Goal: Find specific page/section: Find specific page/section

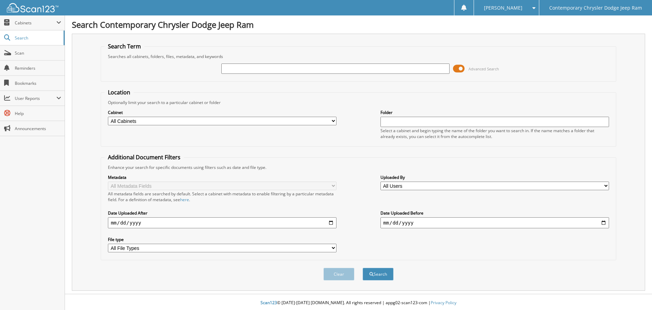
click at [249, 68] on input "text" at bounding box center [335, 69] width 228 height 10
type input "95583"
click at [362, 268] on button "Search" at bounding box center [377, 274] width 31 height 13
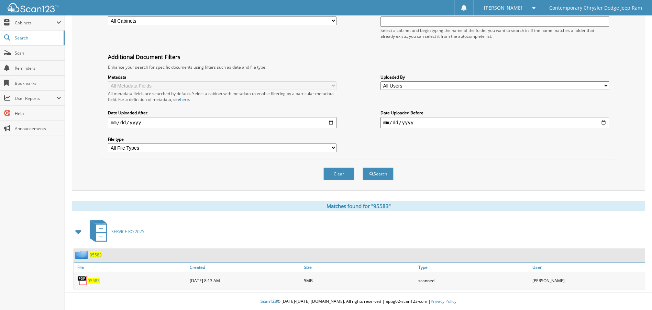
scroll to position [101, 0]
click at [91, 279] on span "95583" at bounding box center [94, 281] width 12 height 6
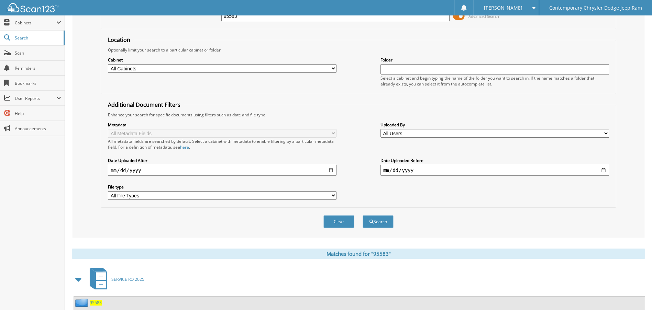
scroll to position [0, 0]
